Goal: Share content: Share content

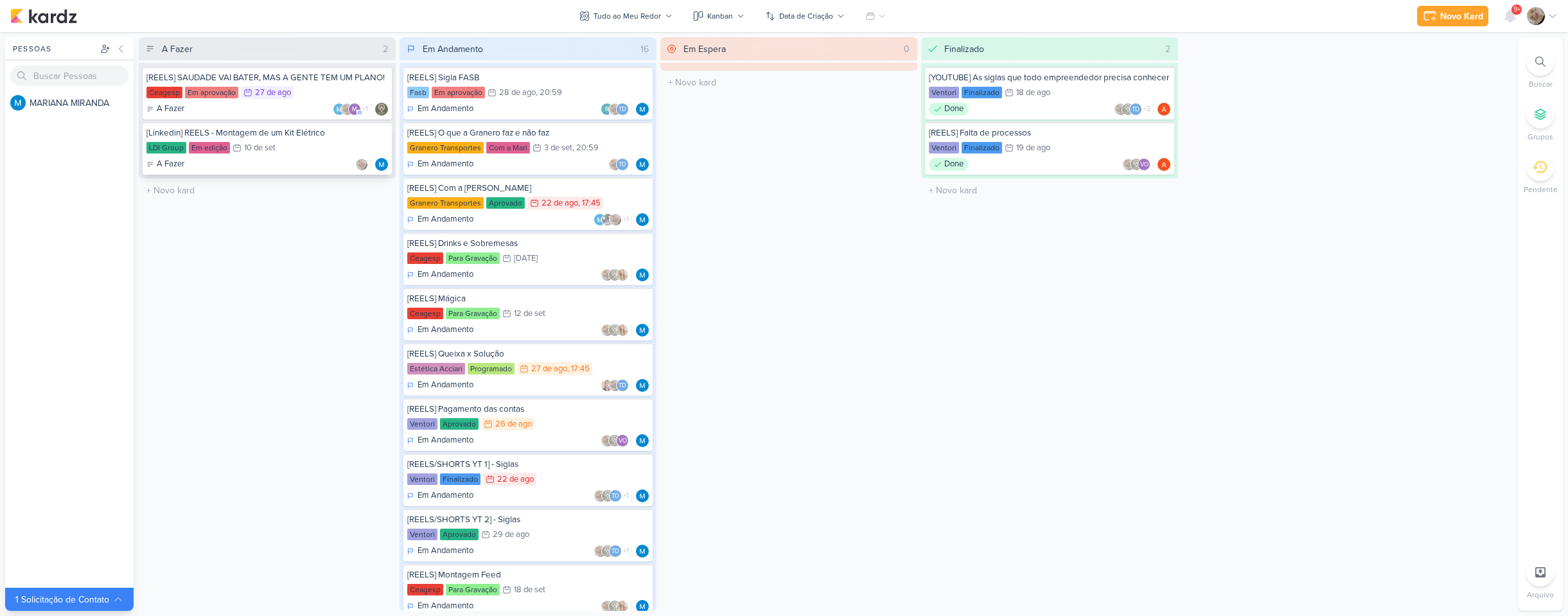
click at [239, 159] on div "A Fazer" at bounding box center [267, 164] width 242 height 13
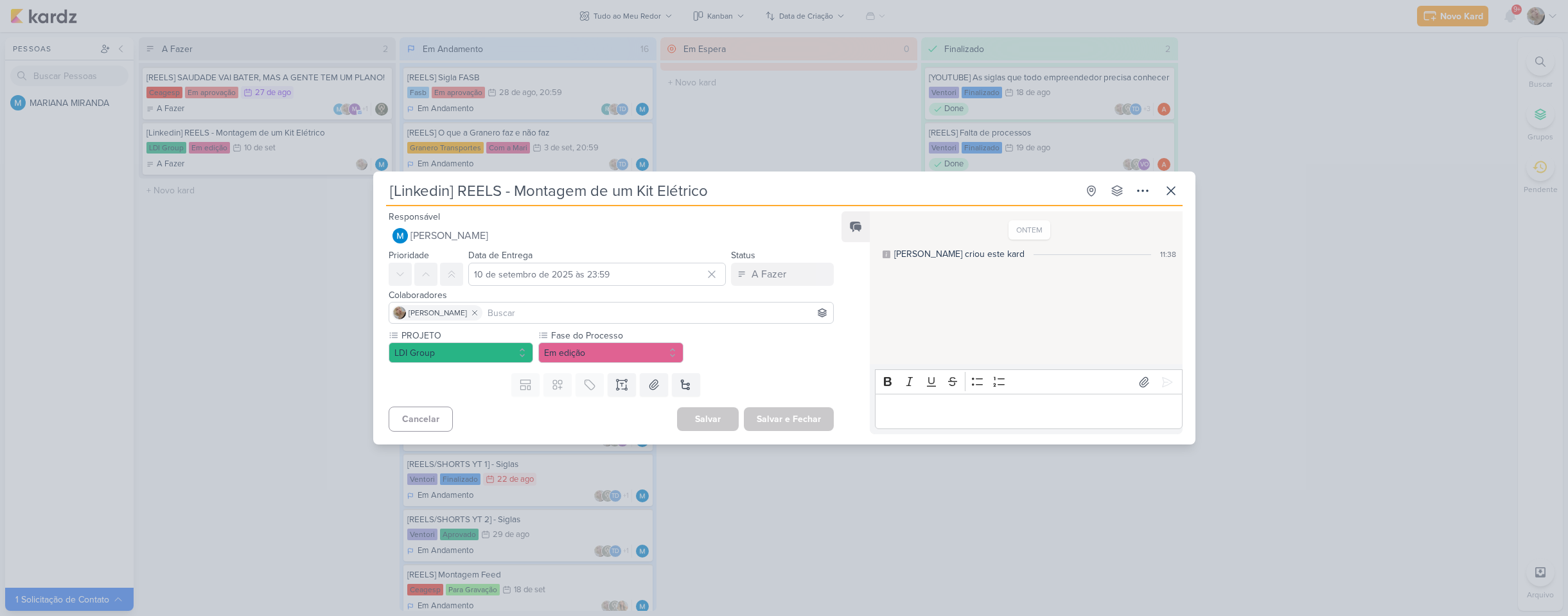
click at [261, 269] on div "[Linkedin] REELS - Montagem de um Kit Elétrico Criado por MARIANA" at bounding box center [784, 308] width 1568 height 616
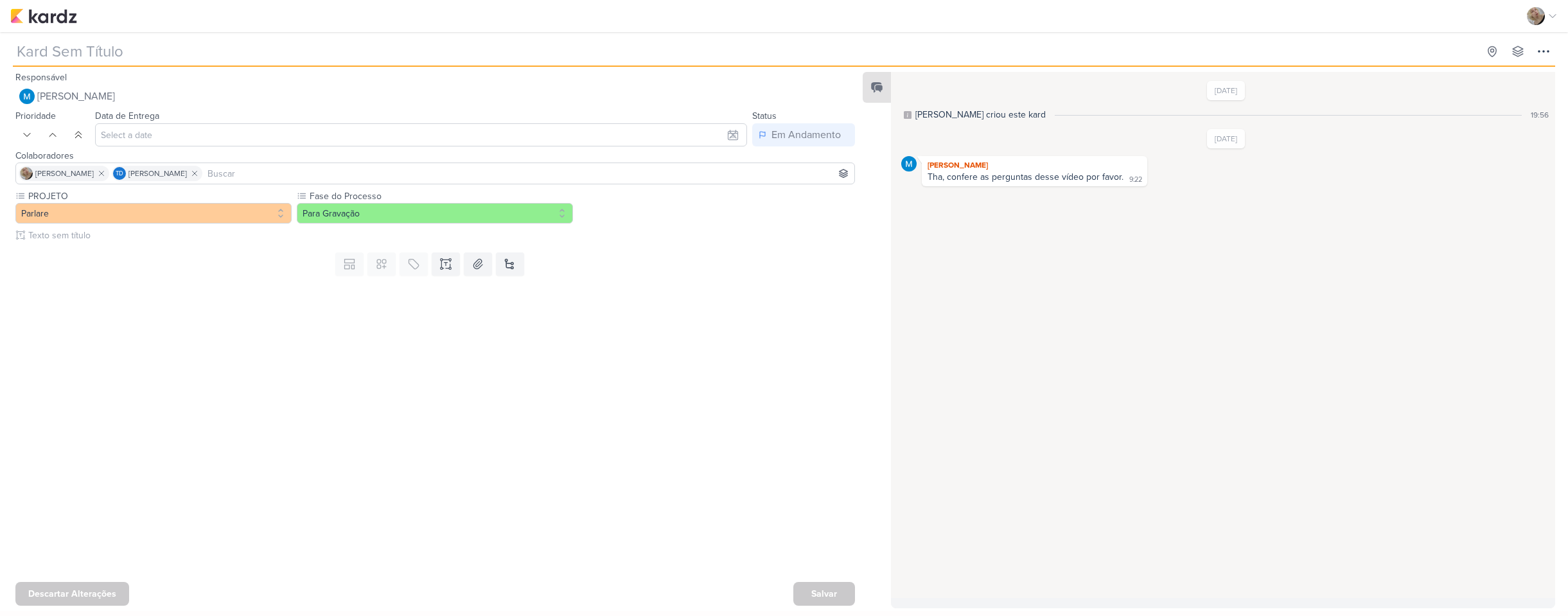
type input "[REELS] Entrevista com a Gabi"
type input "[DATE] 23:59"
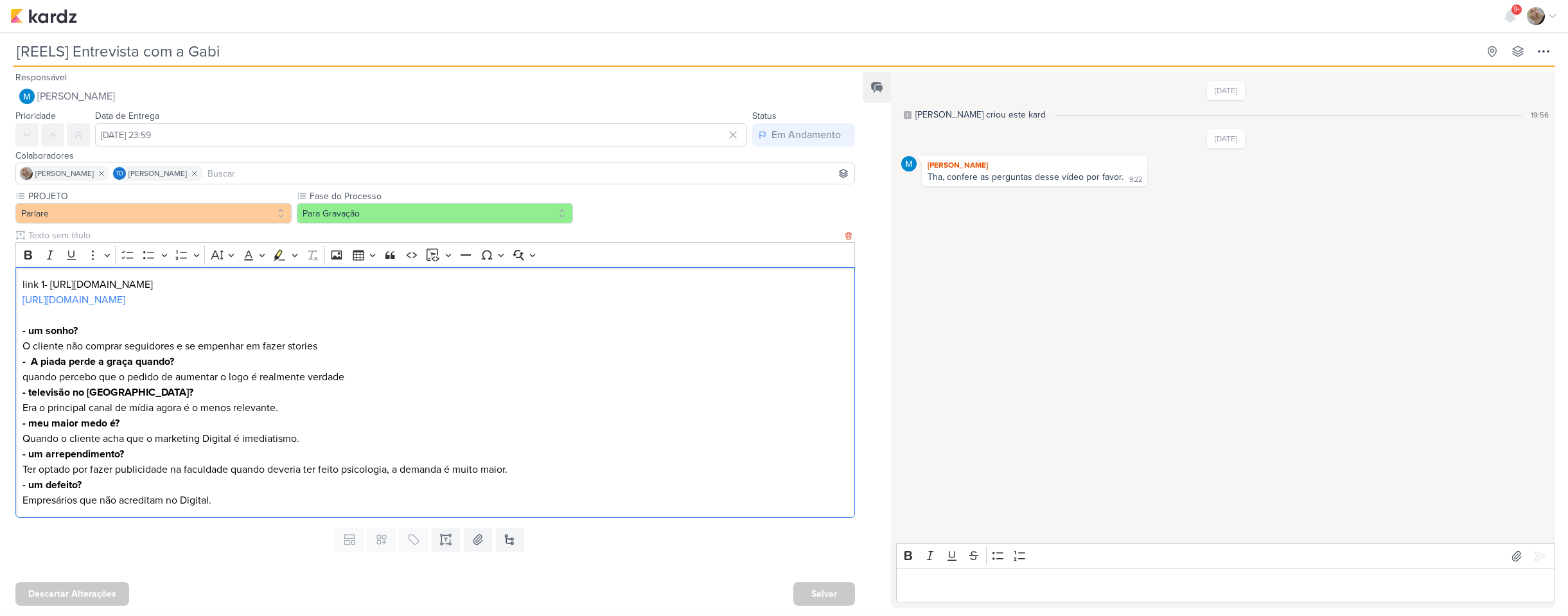
drag, startPoint x: 309, startPoint y: 287, endPoint x: 50, endPoint y: 287, distance: 259.0
click at [50, 287] on p "link 1- [URL][DOMAIN_NAME] [URL][DOMAIN_NAME]" at bounding box center [436, 292] width 826 height 31
copy p "[URL][DOMAIN_NAME]"
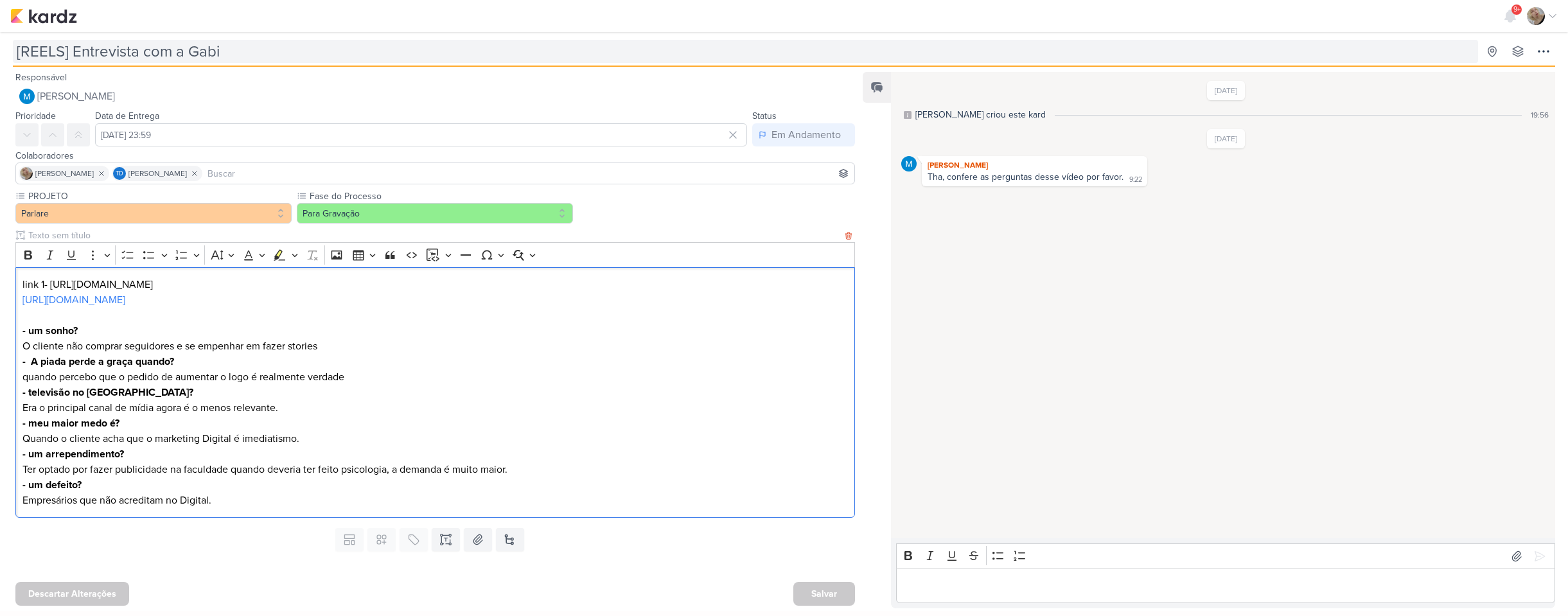
click at [125, 299] on link "[URL][DOMAIN_NAME]" at bounding box center [74, 300] width 103 height 13
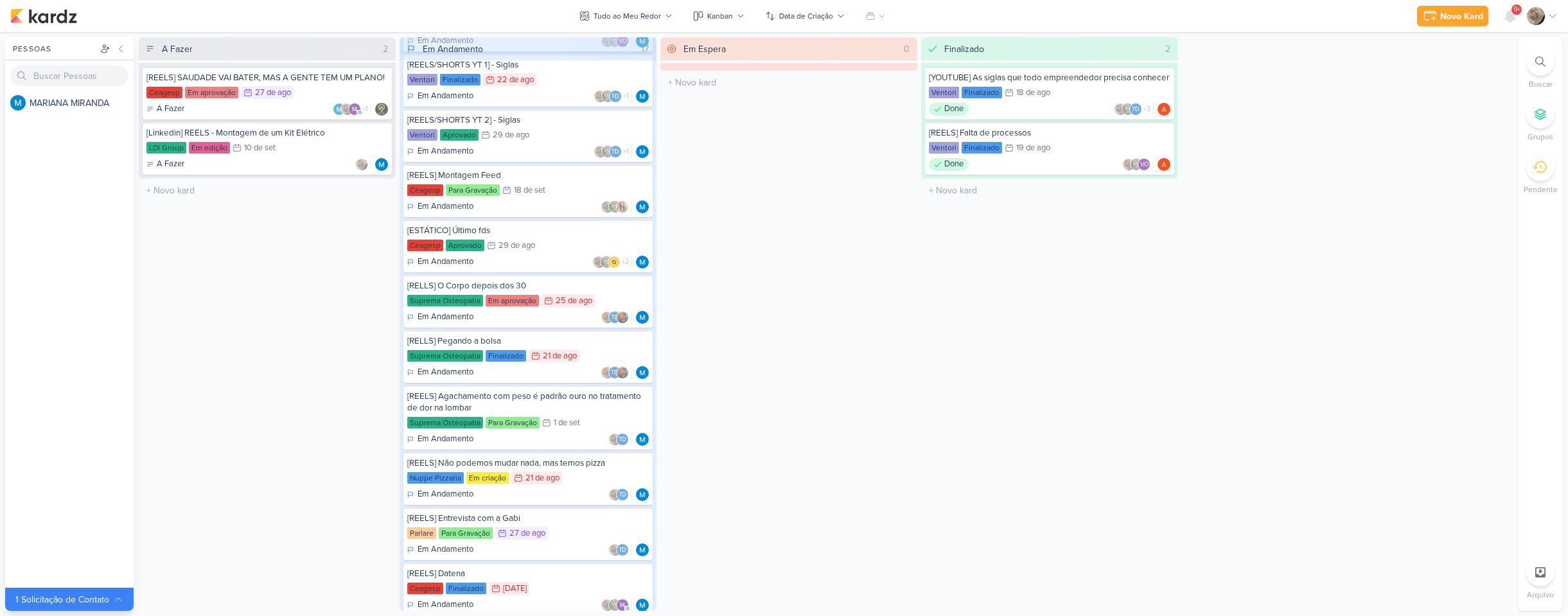
scroll to position [432, 0]
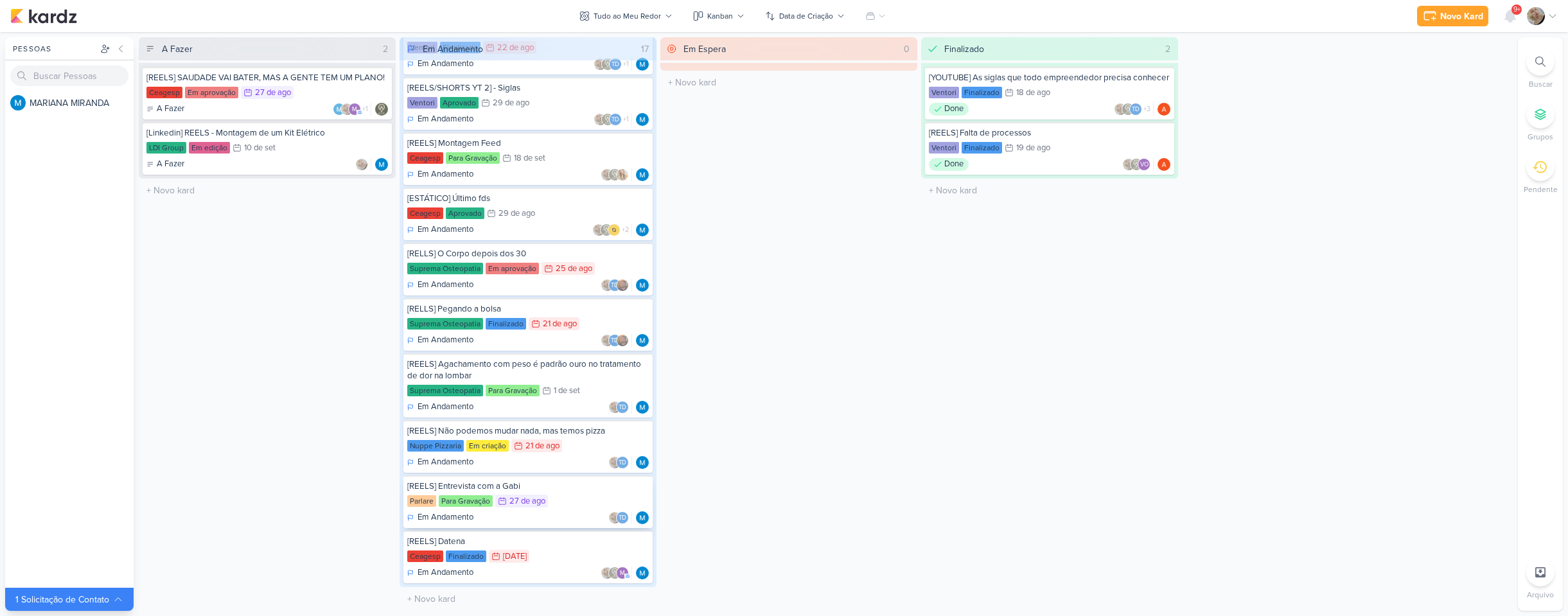
click at [550, 501] on div "Parlare Para Gravação 27/8 27 de ago" at bounding box center [528, 501] width 242 height 14
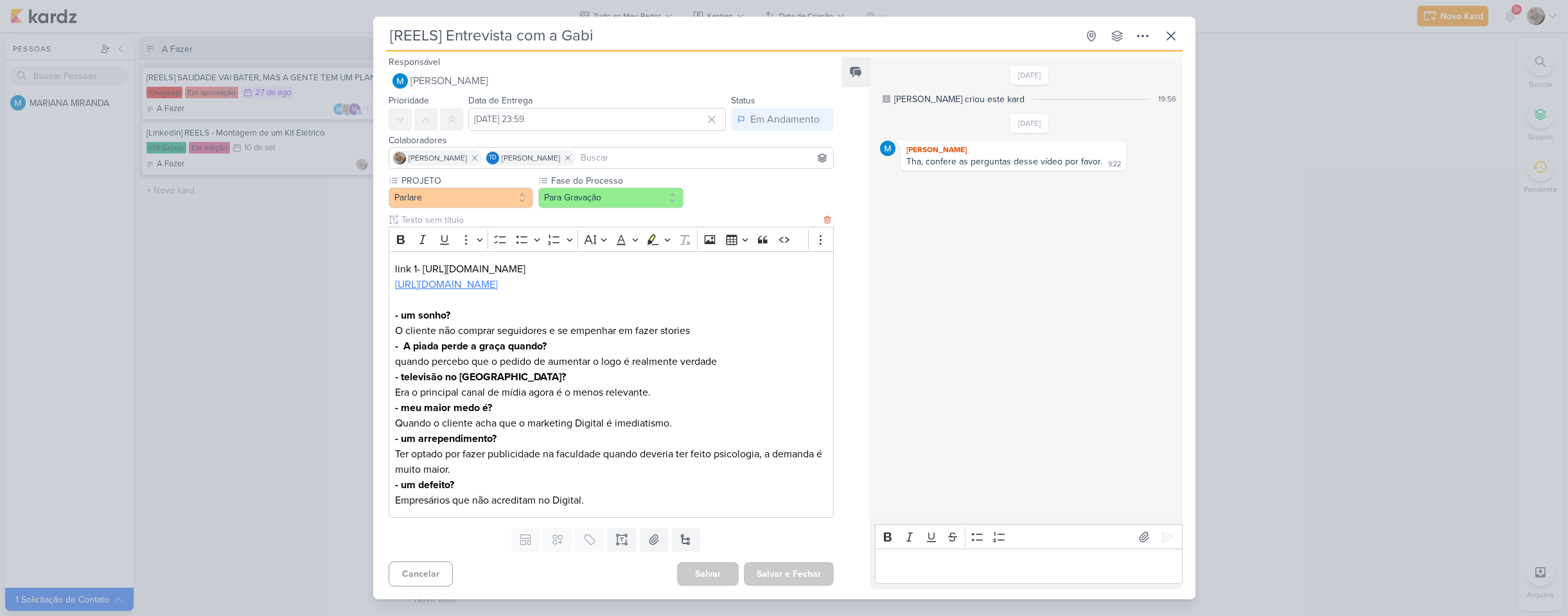
click at [498, 280] on link "[URL][DOMAIN_NAME]" at bounding box center [447, 285] width 103 height 13
click at [668, 306] on p "Editor editing area: main" at bounding box center [611, 299] width 432 height 16
drag, startPoint x: 613, startPoint y: 274, endPoint x: 430, endPoint y: 269, distance: 183.1
click at [430, 269] on p "link 1- [URL][DOMAIN_NAME] [URL][DOMAIN_NAME]" at bounding box center [611, 277] width 432 height 31
click at [689, 277] on p "link 1- [URL][DOMAIN_NAME] [URL][DOMAIN_NAME]" at bounding box center [611, 277] width 432 height 31
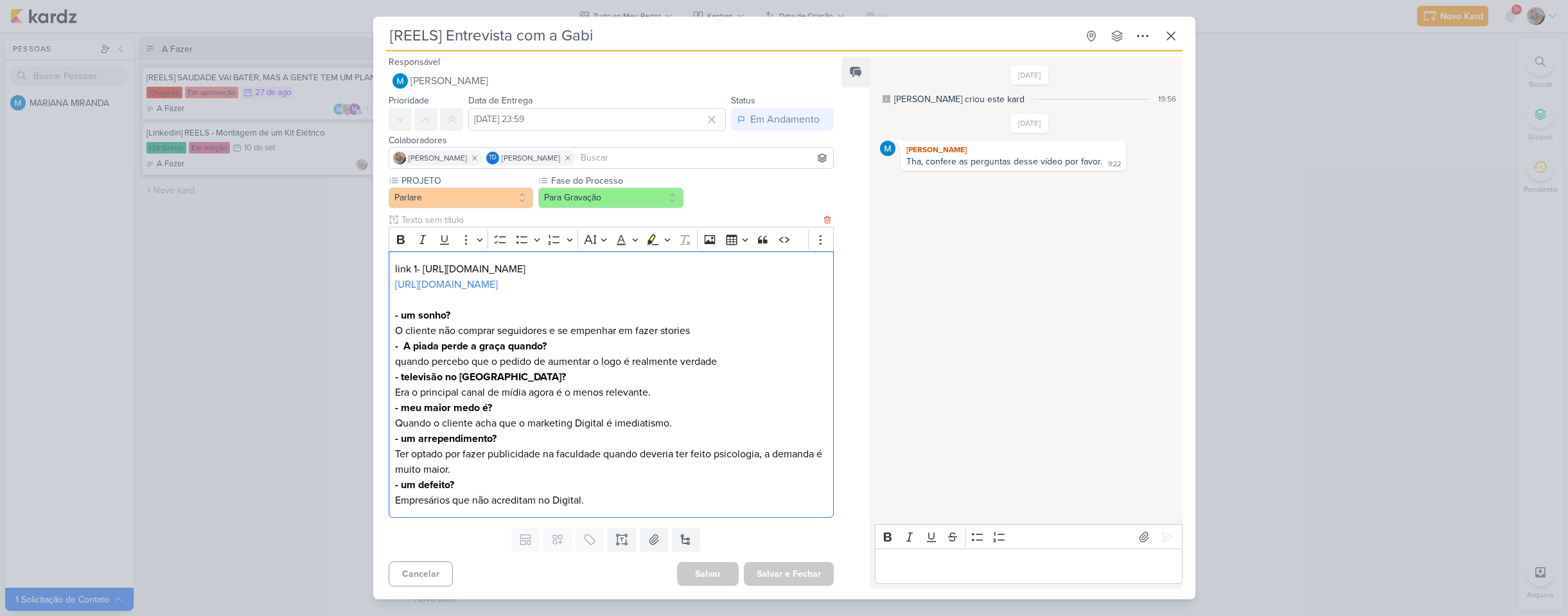
click at [668, 267] on p "link 1- [URL][DOMAIN_NAME] [URL][DOMAIN_NAME]" at bounding box center [611, 277] width 432 height 31
drag, startPoint x: 670, startPoint y: 268, endPoint x: 423, endPoint y: 274, distance: 247.1
click at [423, 274] on p "link 1- [URL][DOMAIN_NAME] [URL][DOMAIN_NAME]" at bounding box center [611, 277] width 432 height 31
copy p "[URL][DOMAIN_NAME]"
